Goal: Task Accomplishment & Management: Use online tool/utility

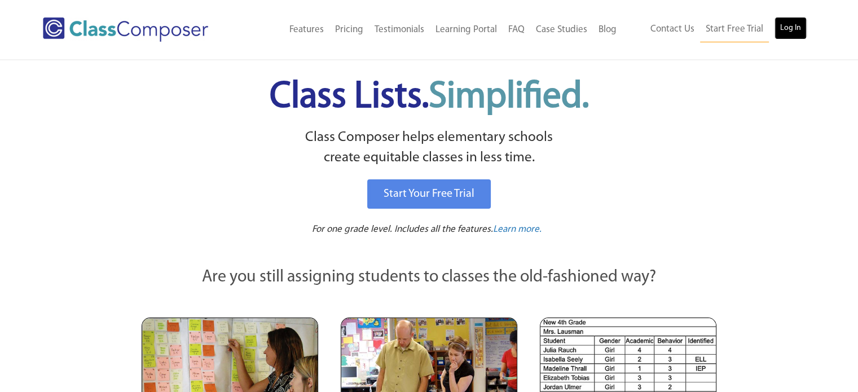
click at [790, 27] on link "Log In" at bounding box center [791, 28] width 32 height 23
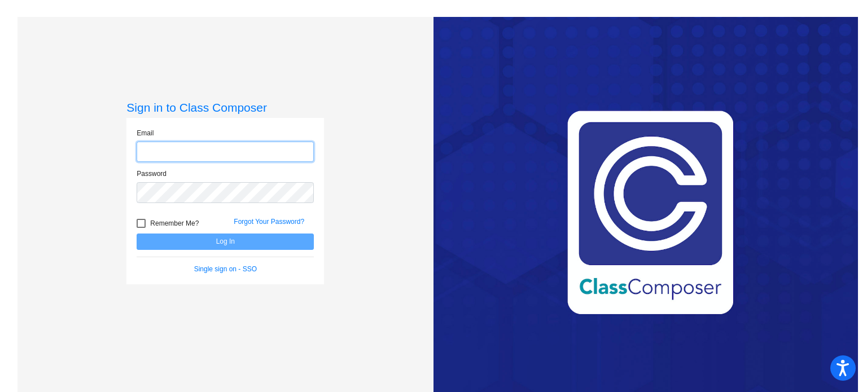
type input "[EMAIL_ADDRESS][DOMAIN_NAME]"
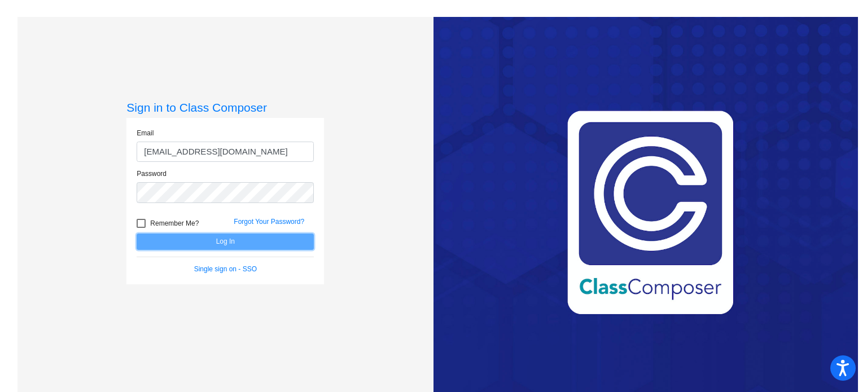
click at [242, 240] on button "Log In" at bounding box center [225, 242] width 177 height 16
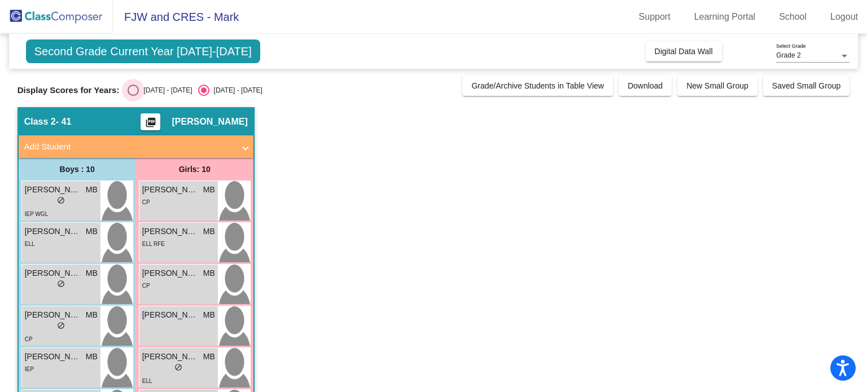
click at [144, 89] on div "[DATE] - [DATE]" at bounding box center [165, 90] width 53 height 10
click at [133, 96] on input "[DATE] - [DATE]" at bounding box center [133, 96] width 1 height 1
radio input "true"
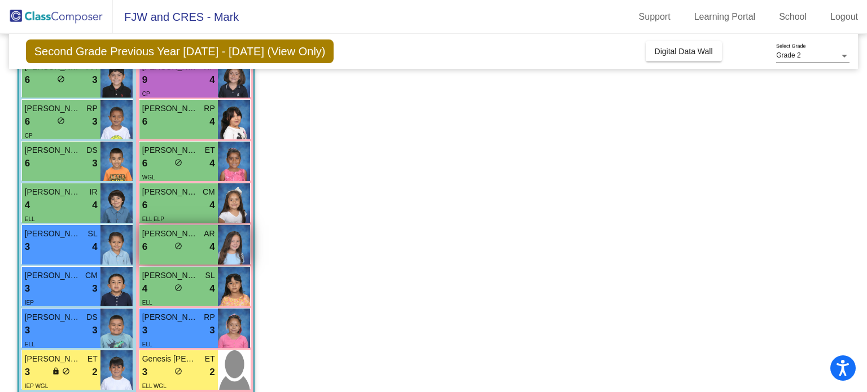
scroll to position [223, 0]
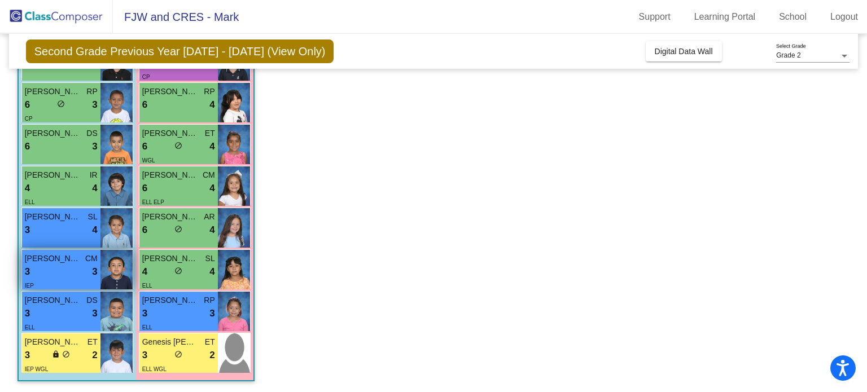
click at [90, 273] on div "3 lock do_not_disturb_alt 3" at bounding box center [61, 272] width 73 height 15
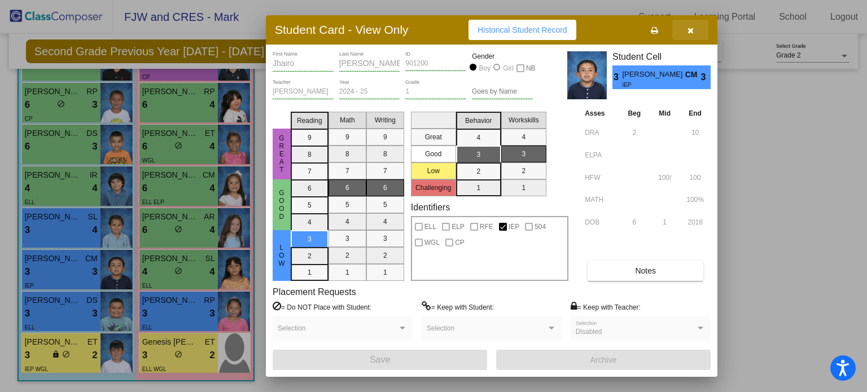
click at [692, 34] on icon "button" at bounding box center [690, 31] width 6 height 8
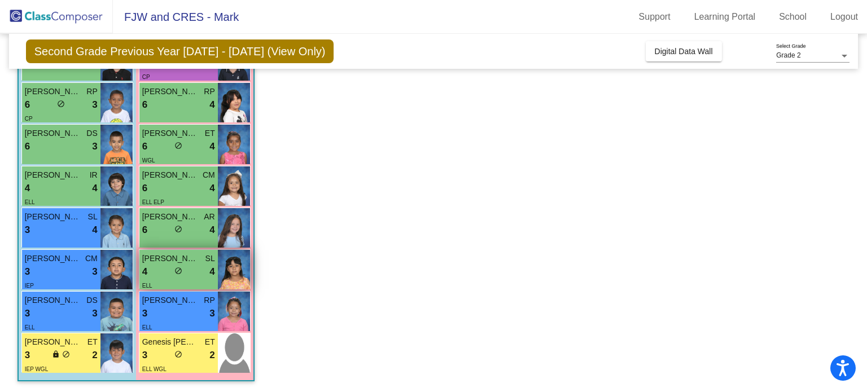
click at [190, 279] on div "ELL" at bounding box center [178, 285] width 73 height 12
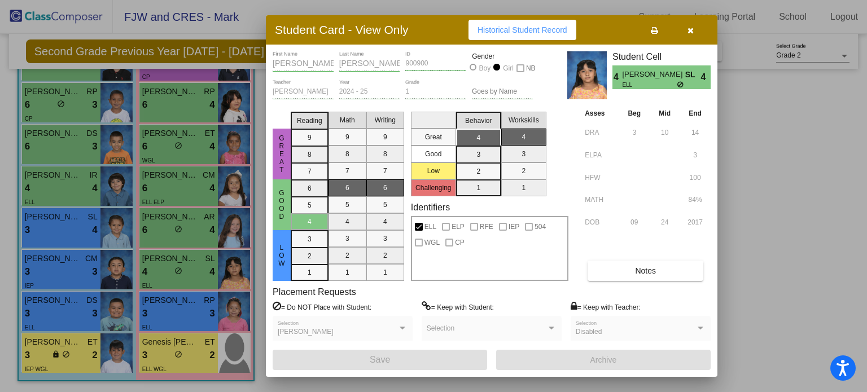
click at [693, 29] on button "button" at bounding box center [690, 30] width 36 height 20
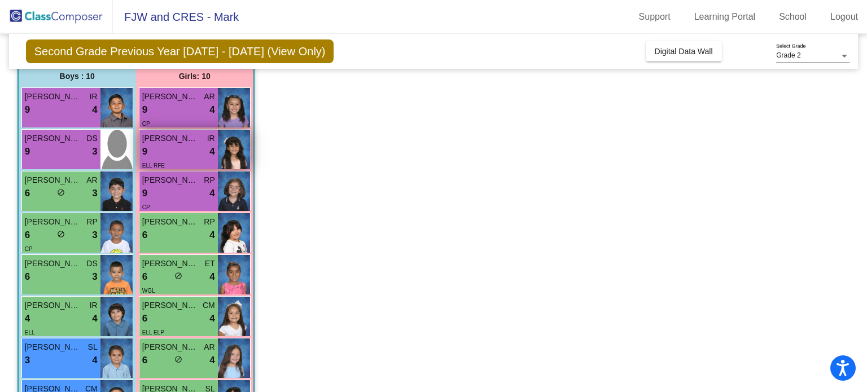
scroll to position [113, 0]
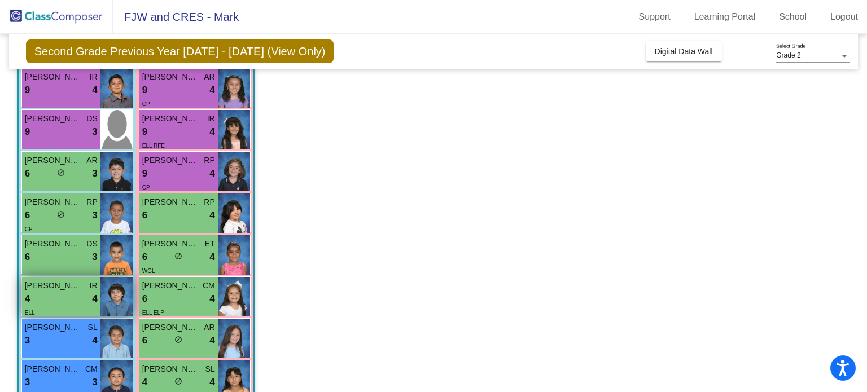
click at [54, 292] on div "4 lock do_not_disturb_alt 4" at bounding box center [61, 299] width 73 height 15
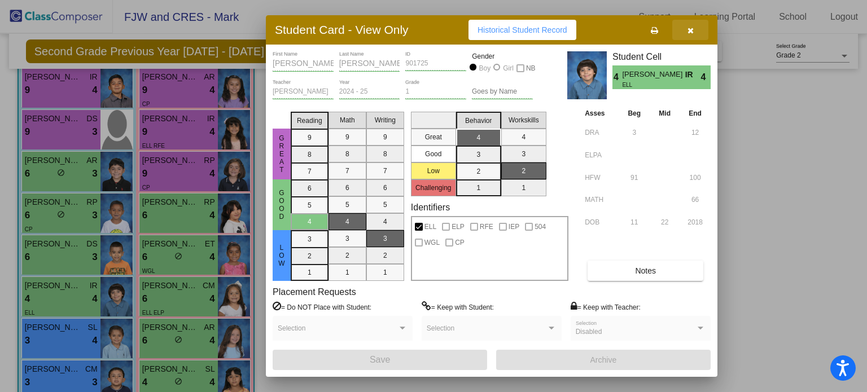
click at [698, 35] on button "button" at bounding box center [690, 30] width 36 height 20
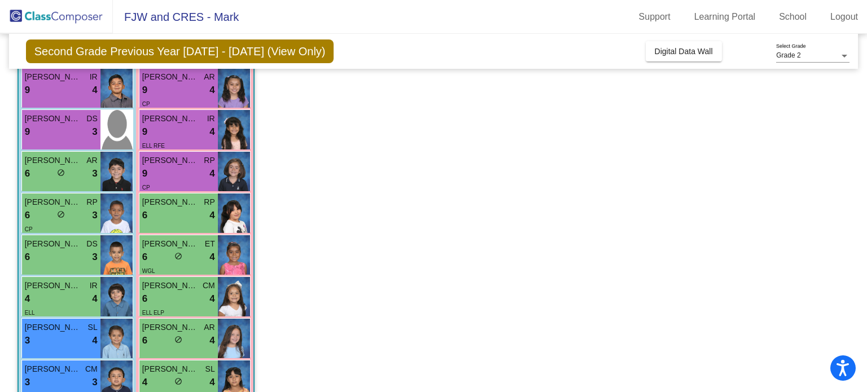
click at [659, 185] on app-classroom "Class 2 - 41 picture_as_pdf [PERSON_NAME] Add Student First Name Last Name Stud…" at bounding box center [433, 248] width 832 height 509
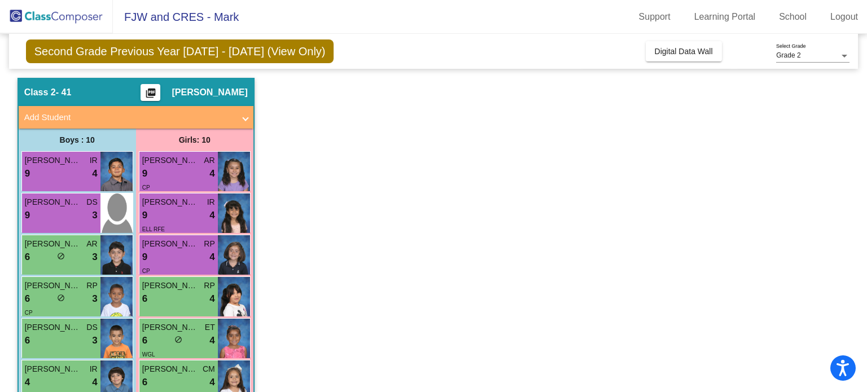
scroll to position [56, 0]
